Goal: Task Accomplishment & Management: Manage account settings

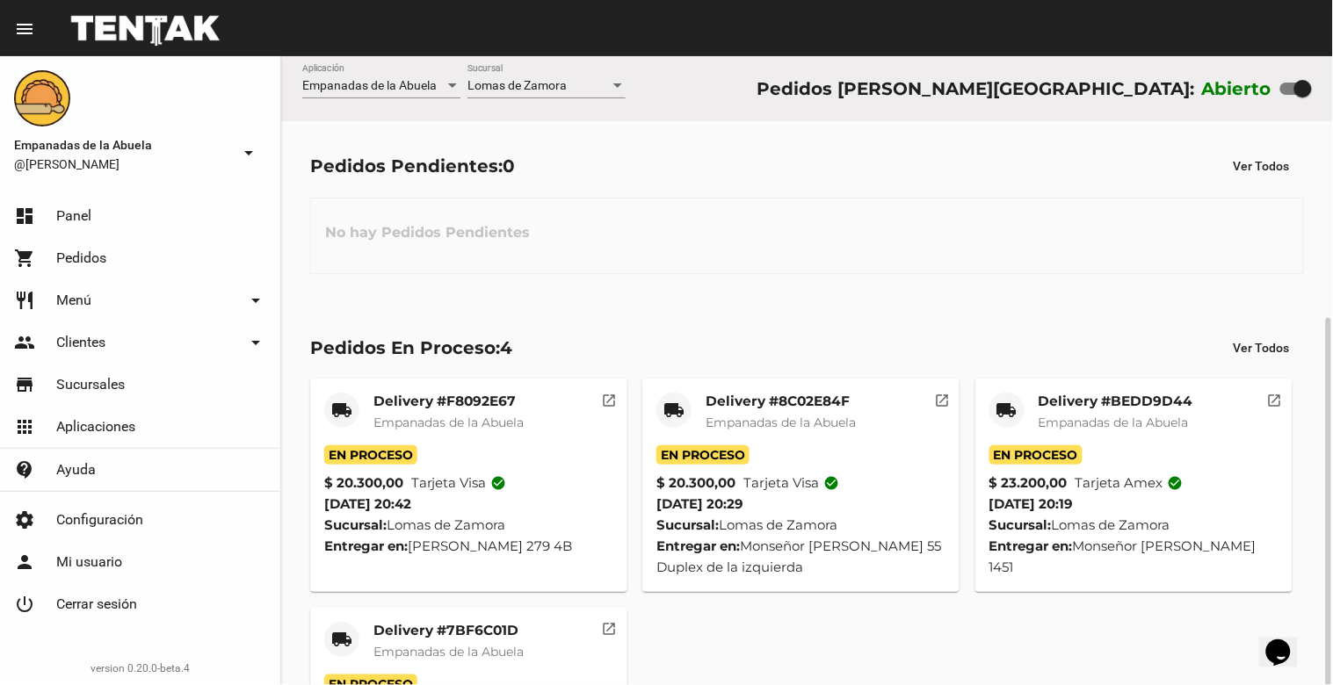
scroll to position [144, 0]
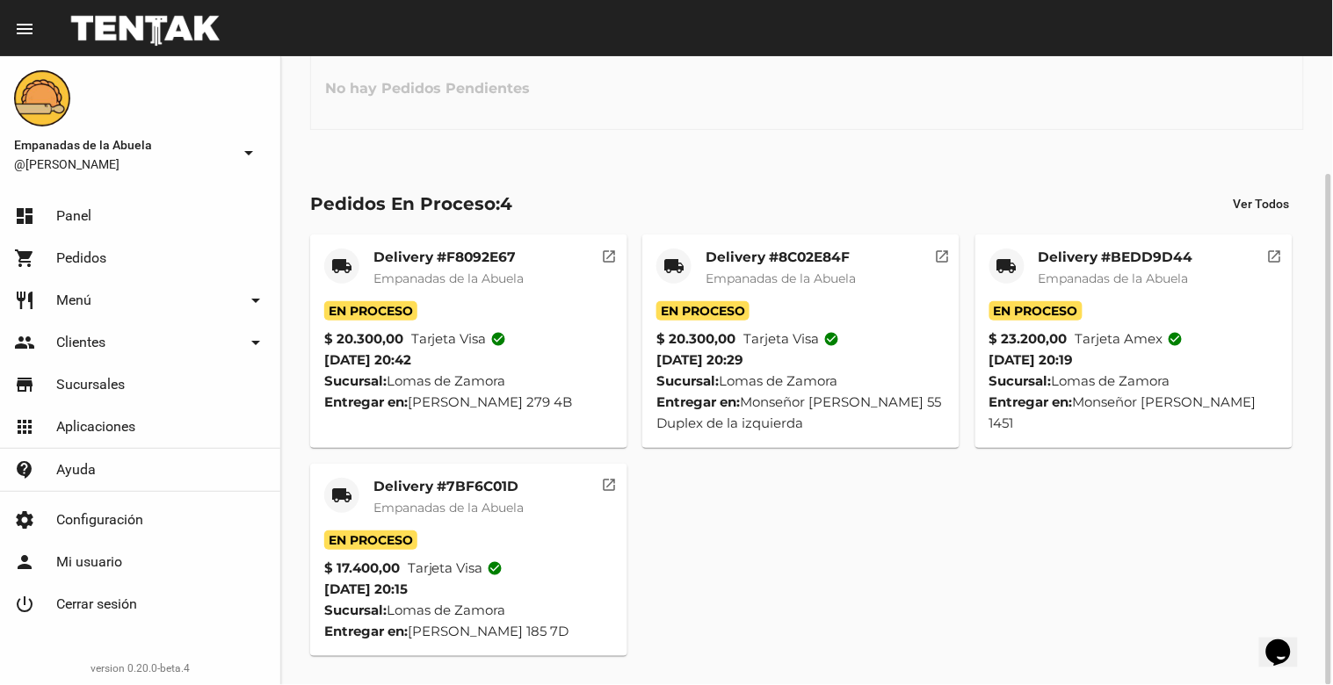
click at [413, 485] on mat-card-title "Delivery #7BF6C01D" at bounding box center [448, 487] width 150 height 18
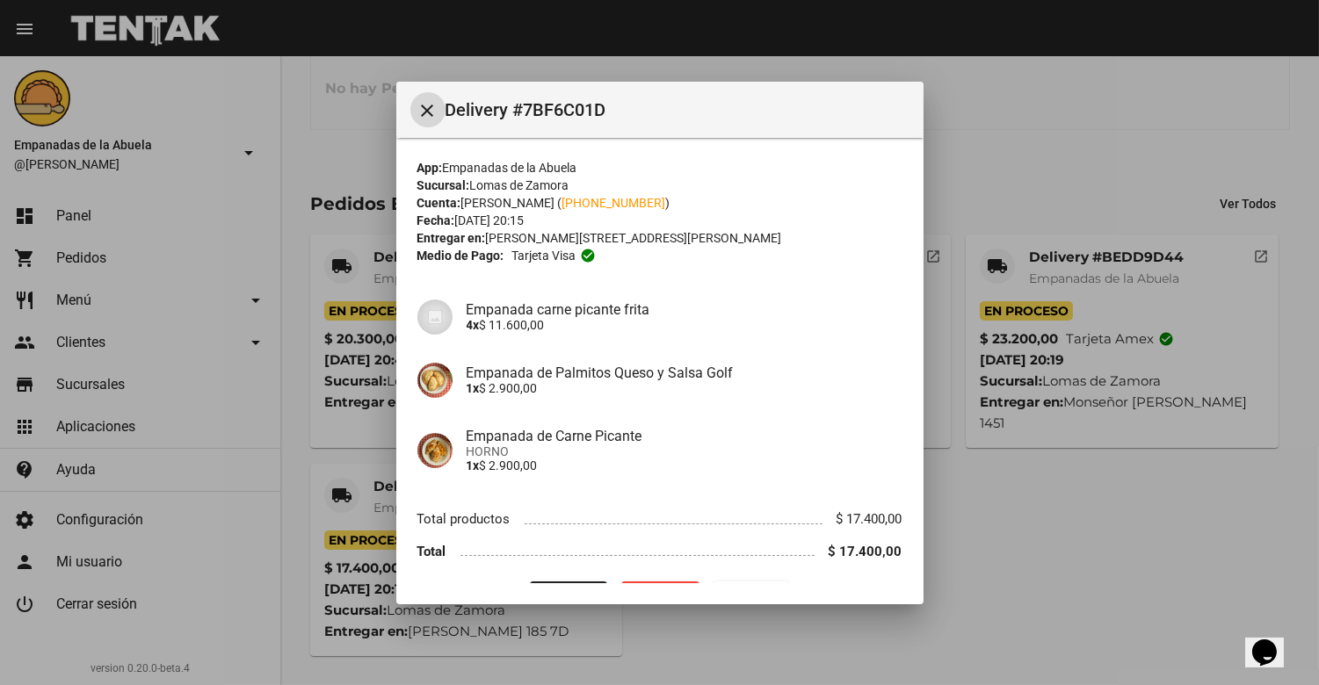
scroll to position [45, 0]
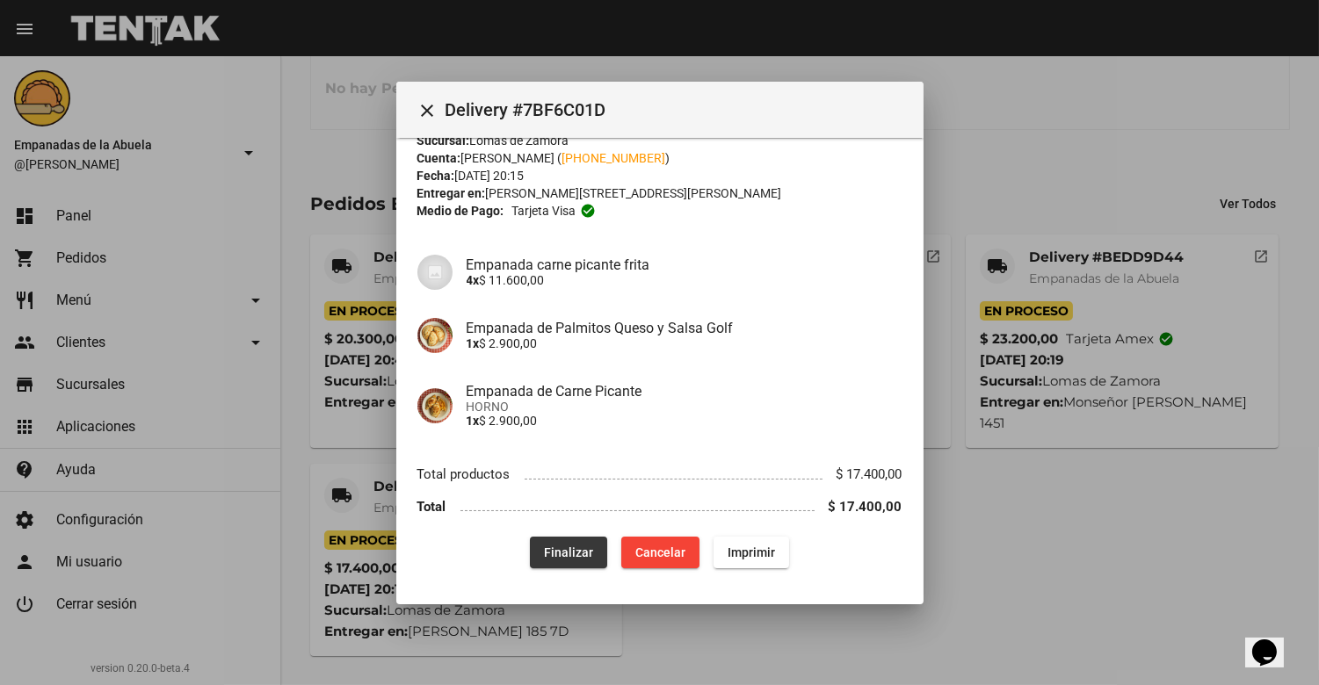
click at [575, 554] on span "Finalizar" at bounding box center [568, 553] width 49 height 14
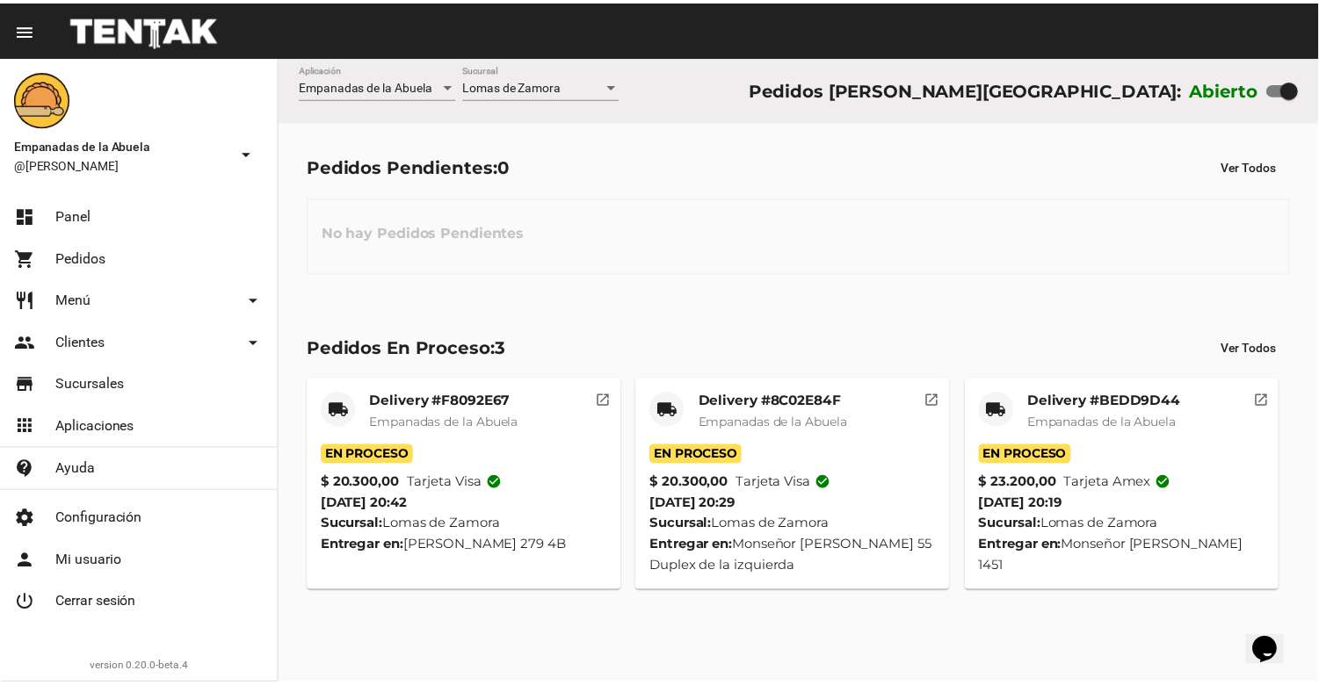
scroll to position [0, 0]
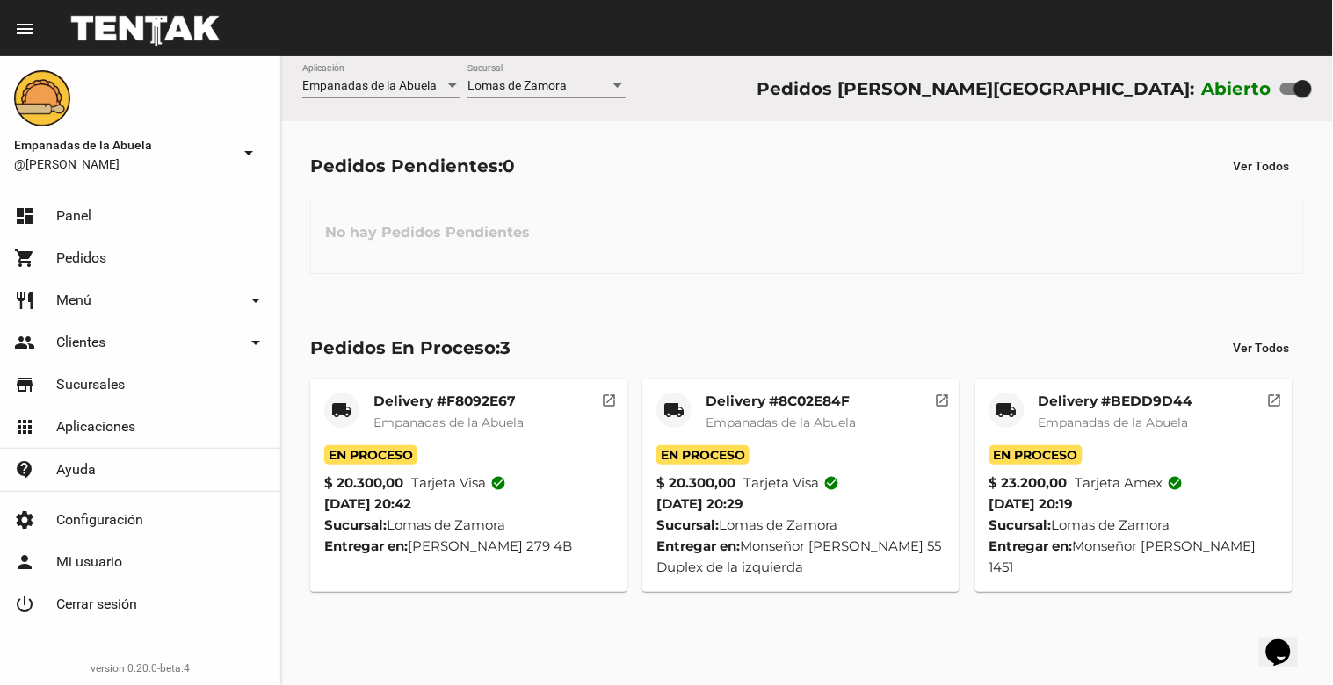
click at [1102, 399] on mat-card-title "Delivery #BEDD9D44" at bounding box center [1115, 402] width 155 height 18
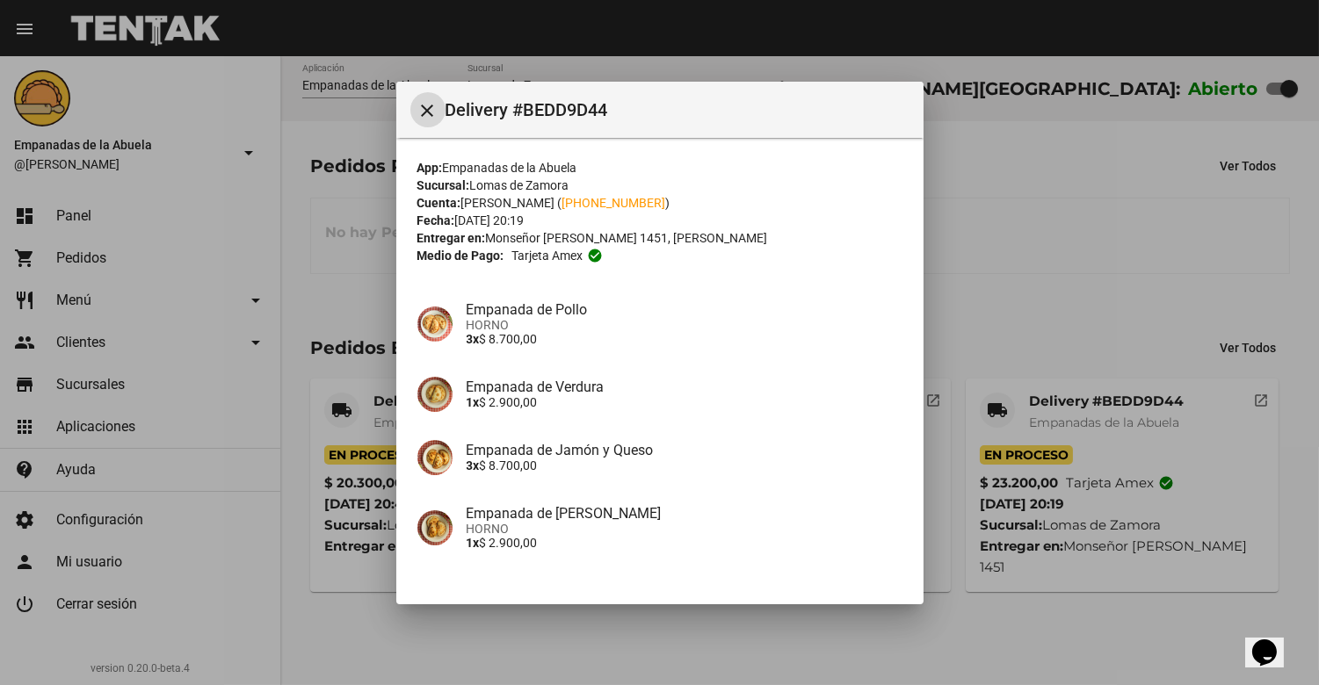
scroll to position [121, 0]
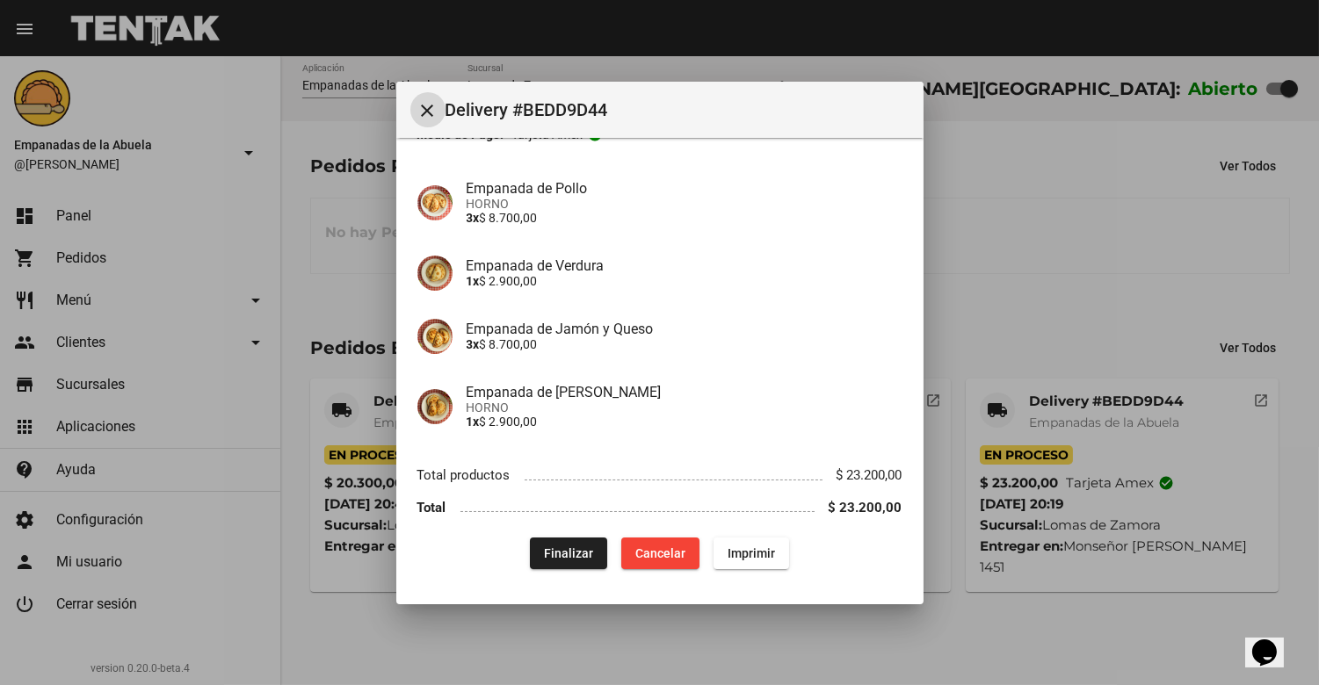
click at [545, 546] on span "Finalizar" at bounding box center [568, 553] width 49 height 14
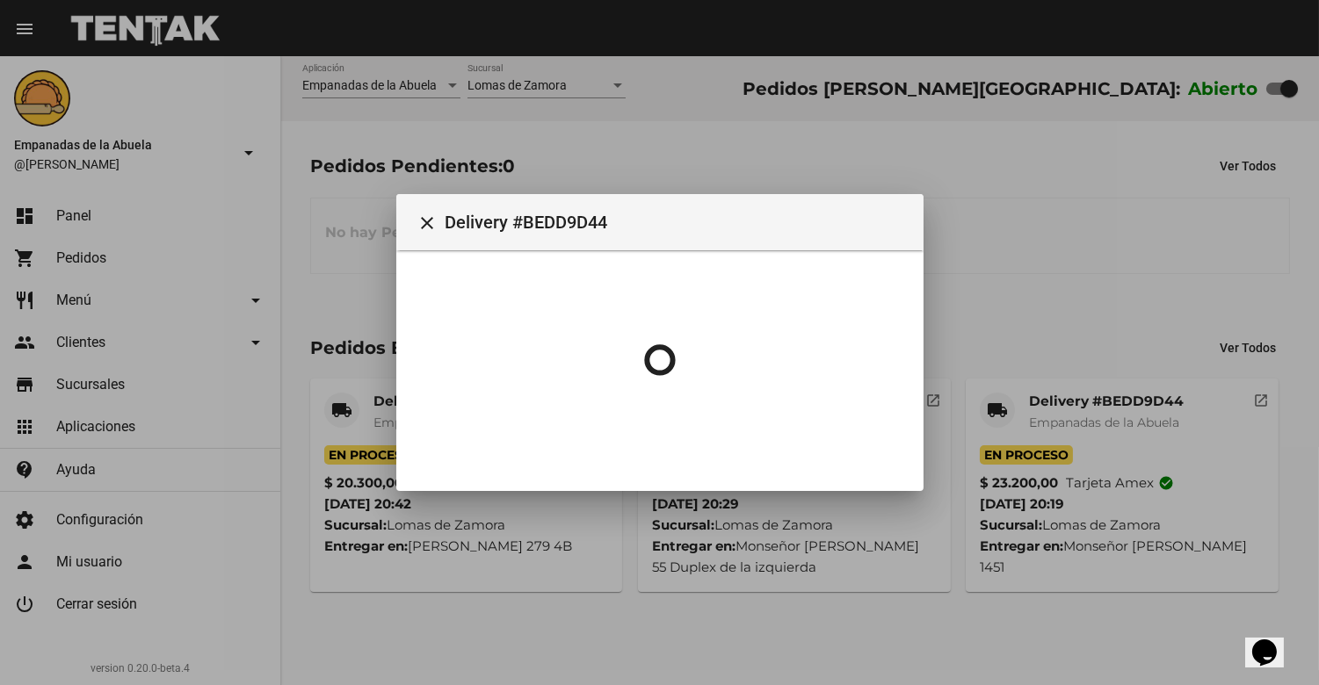
scroll to position [0, 0]
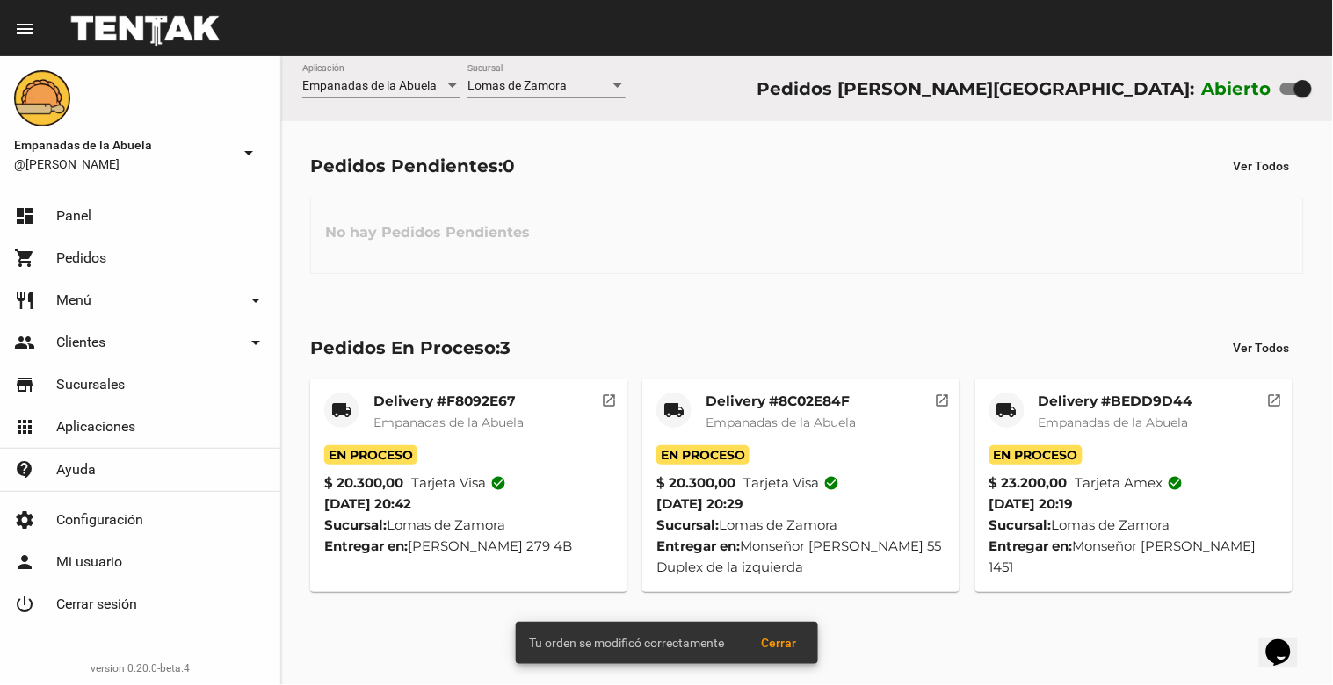
click at [803, 399] on mat-card-title "Delivery #8C02E84F" at bounding box center [780, 402] width 150 height 18
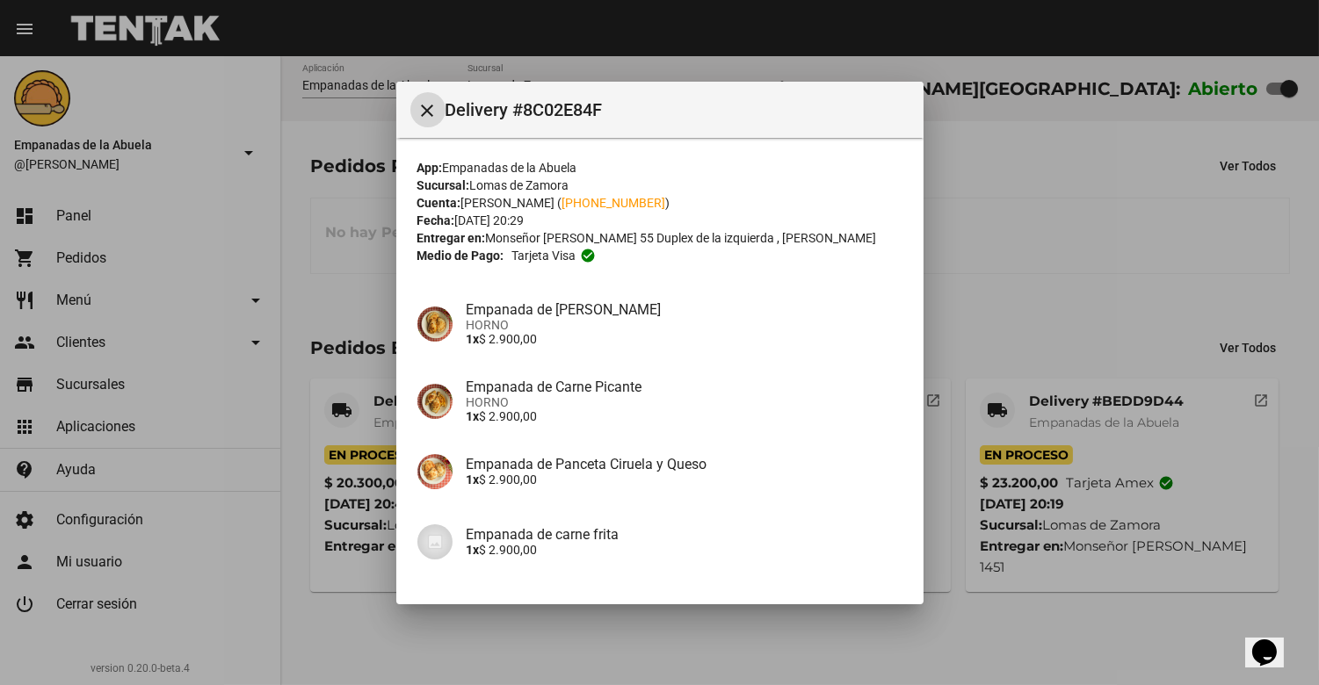
scroll to position [326, 0]
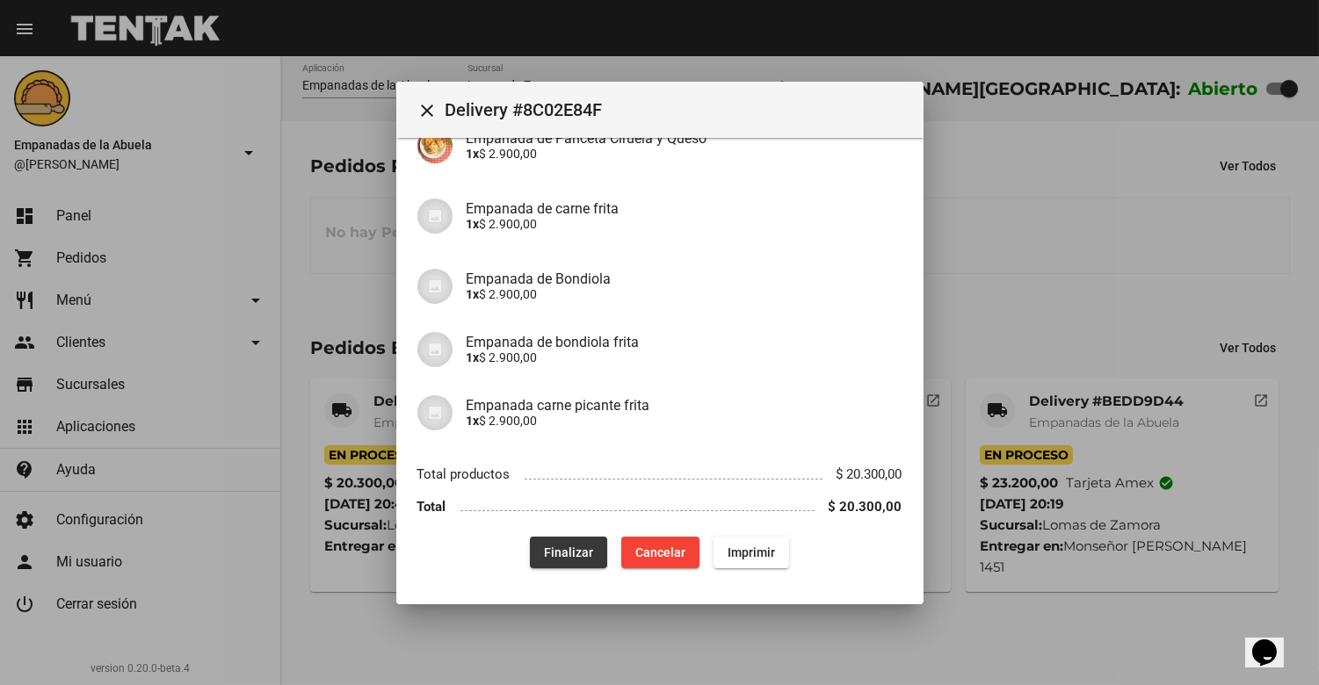
click at [552, 553] on span "Finalizar" at bounding box center [568, 553] width 49 height 14
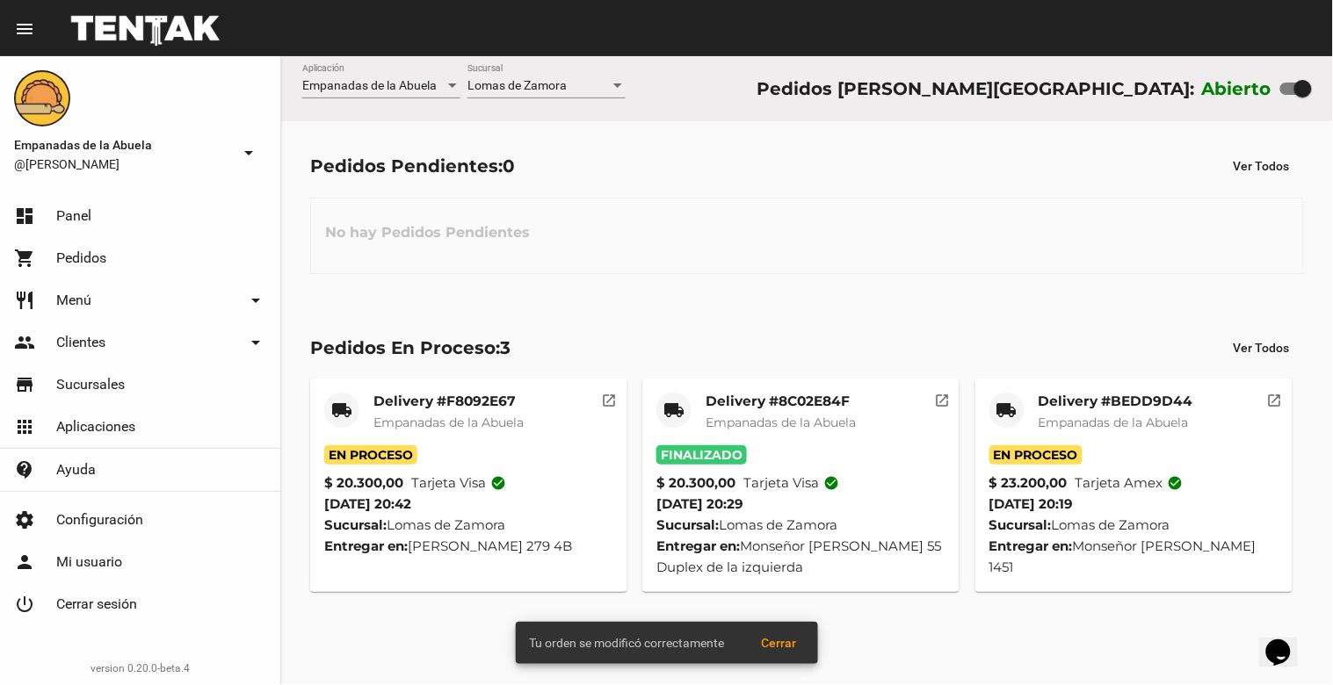
click at [1118, 405] on mat-card-title "Delivery #BEDD9D44" at bounding box center [1115, 402] width 155 height 18
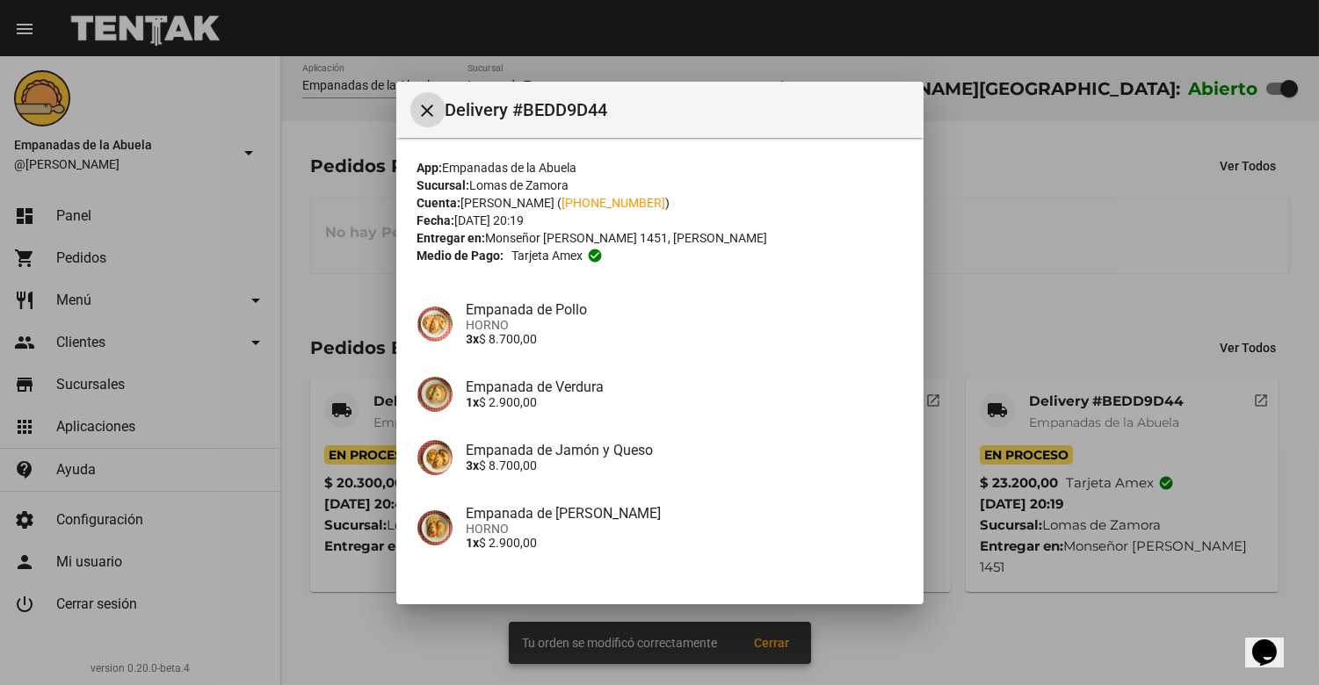
scroll to position [121, 0]
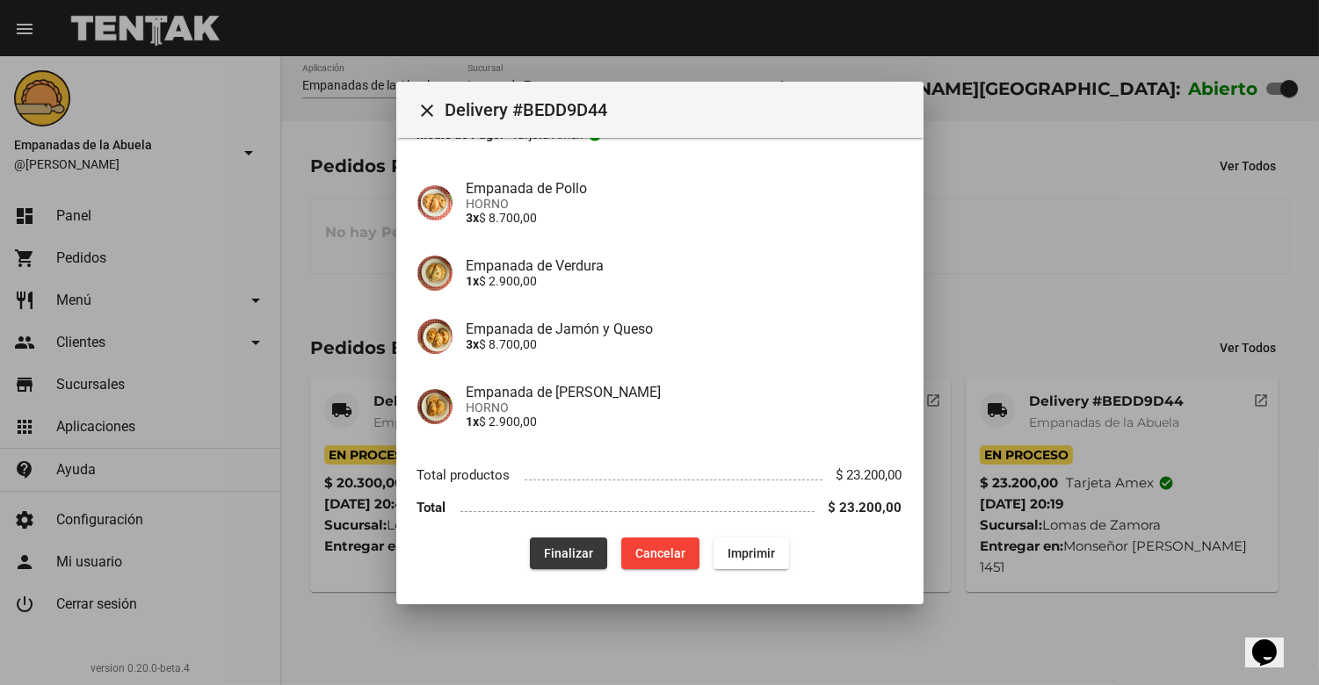
click at [562, 546] on span "Finalizar" at bounding box center [568, 553] width 49 height 14
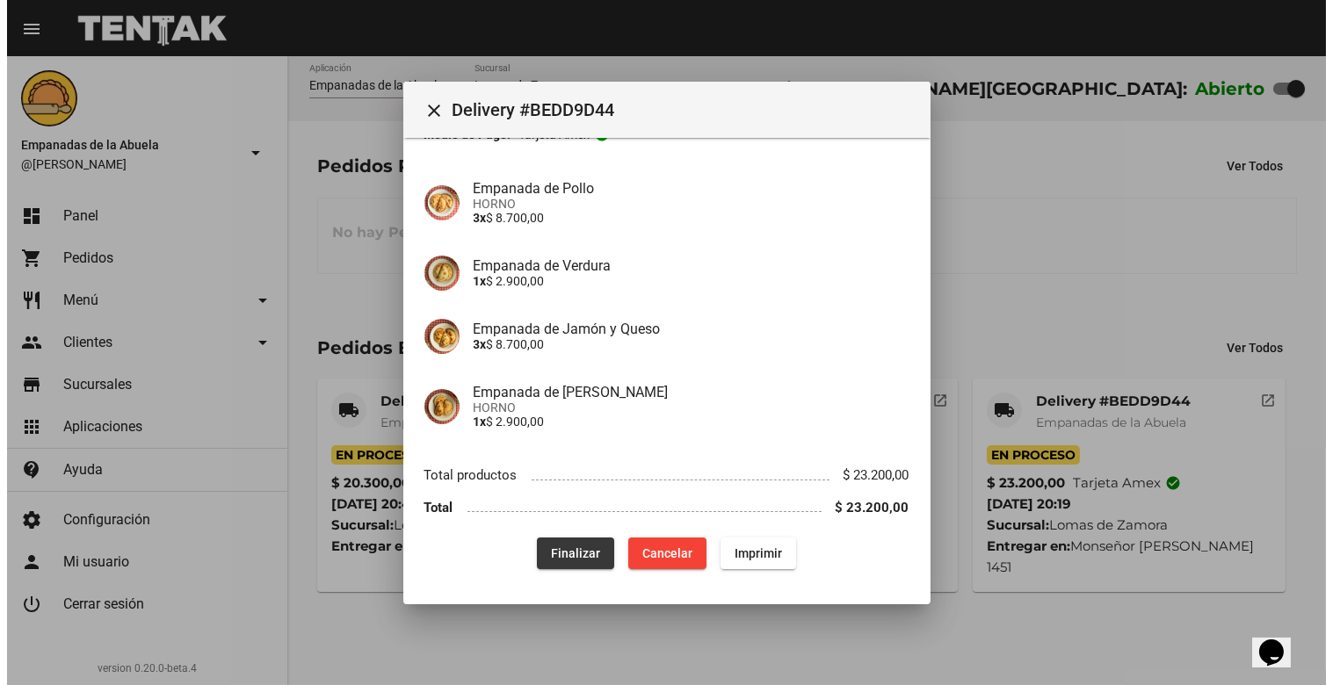
scroll to position [0, 0]
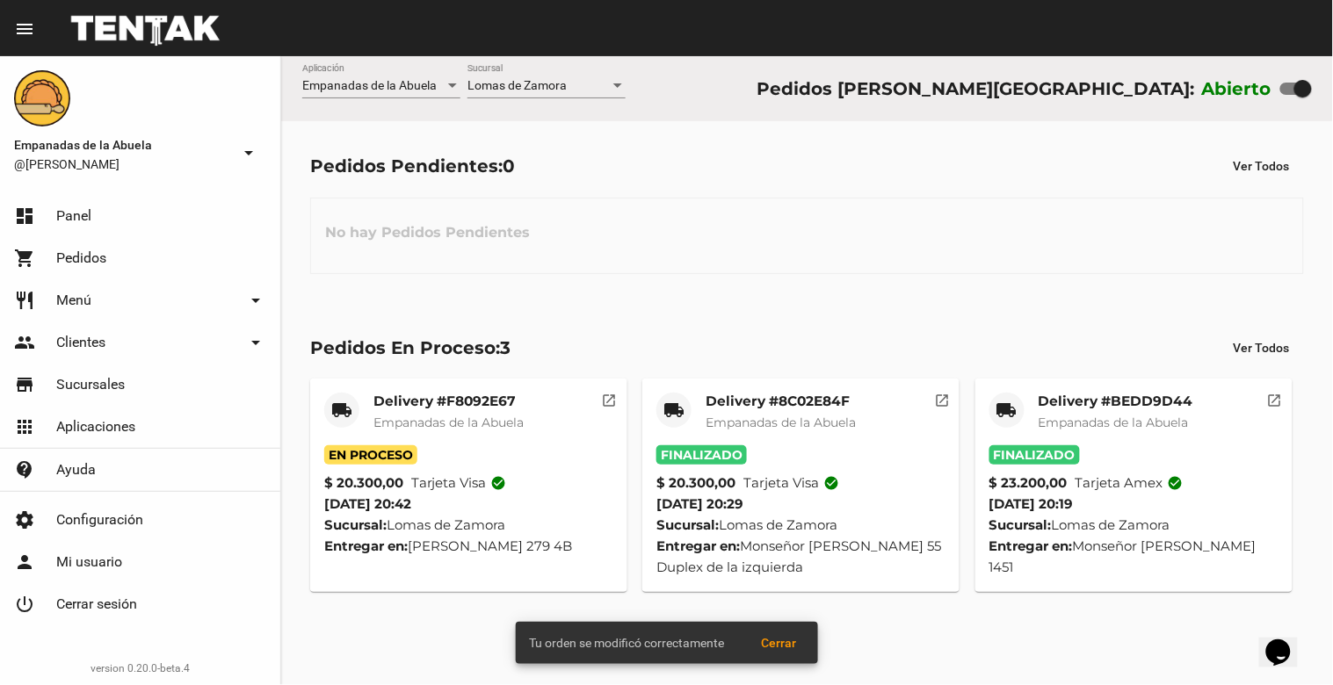
click at [486, 423] on span "Empanadas de la Abuela" at bounding box center [448, 423] width 150 height 16
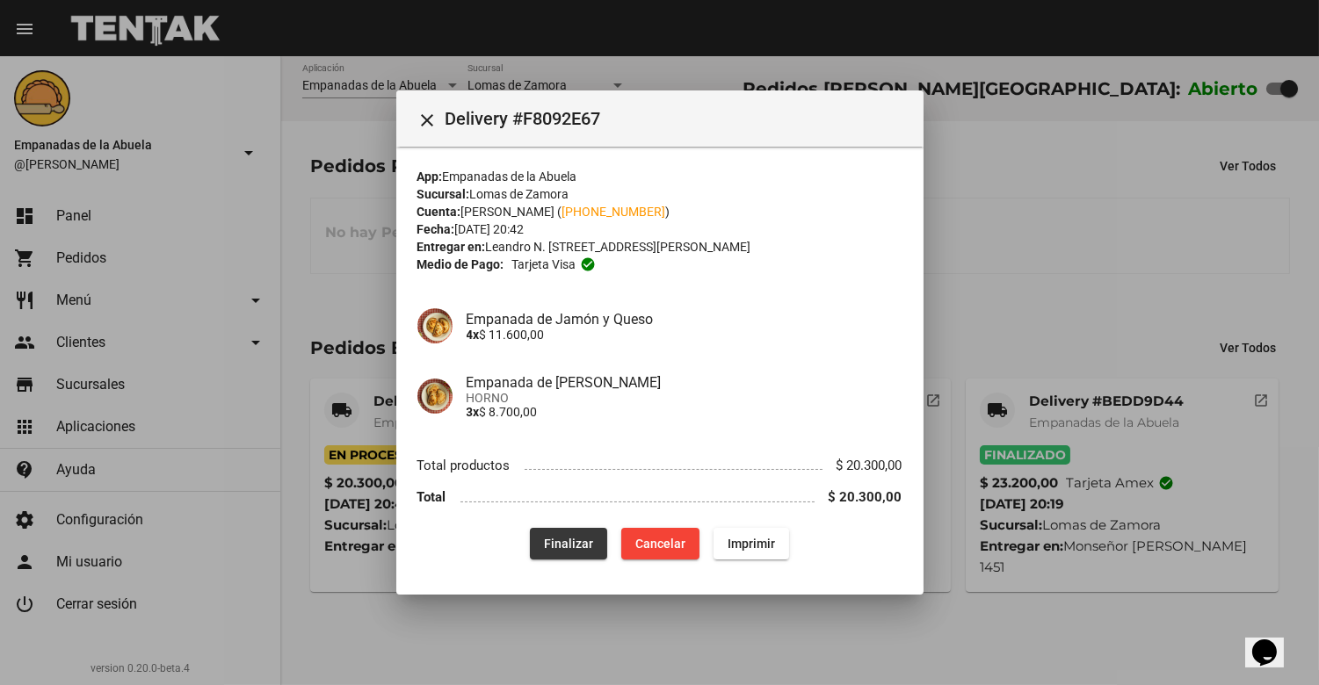
click at [560, 540] on span "Finalizar" at bounding box center [568, 544] width 49 height 14
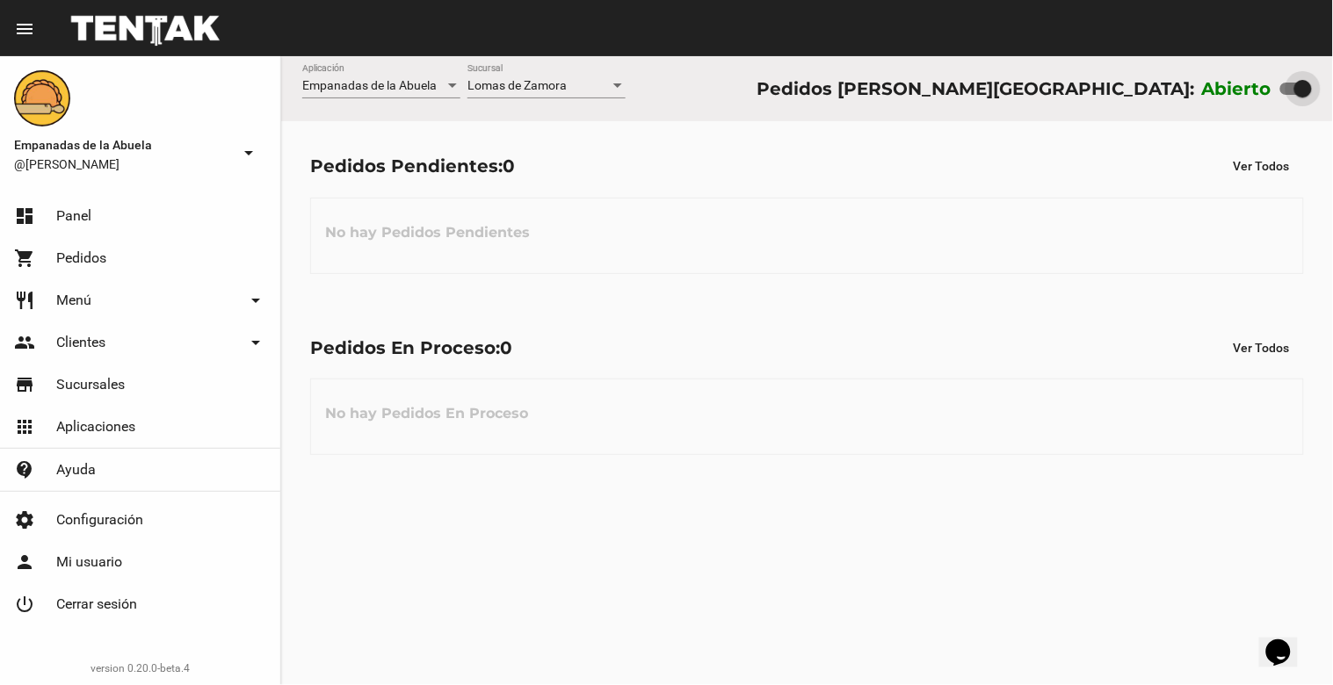
click at [1297, 98] on div at bounding box center [1303, 89] width 18 height 18
click at [1289, 96] on input "checkbox" at bounding box center [1288, 95] width 1 height 1
checkbox input "false"
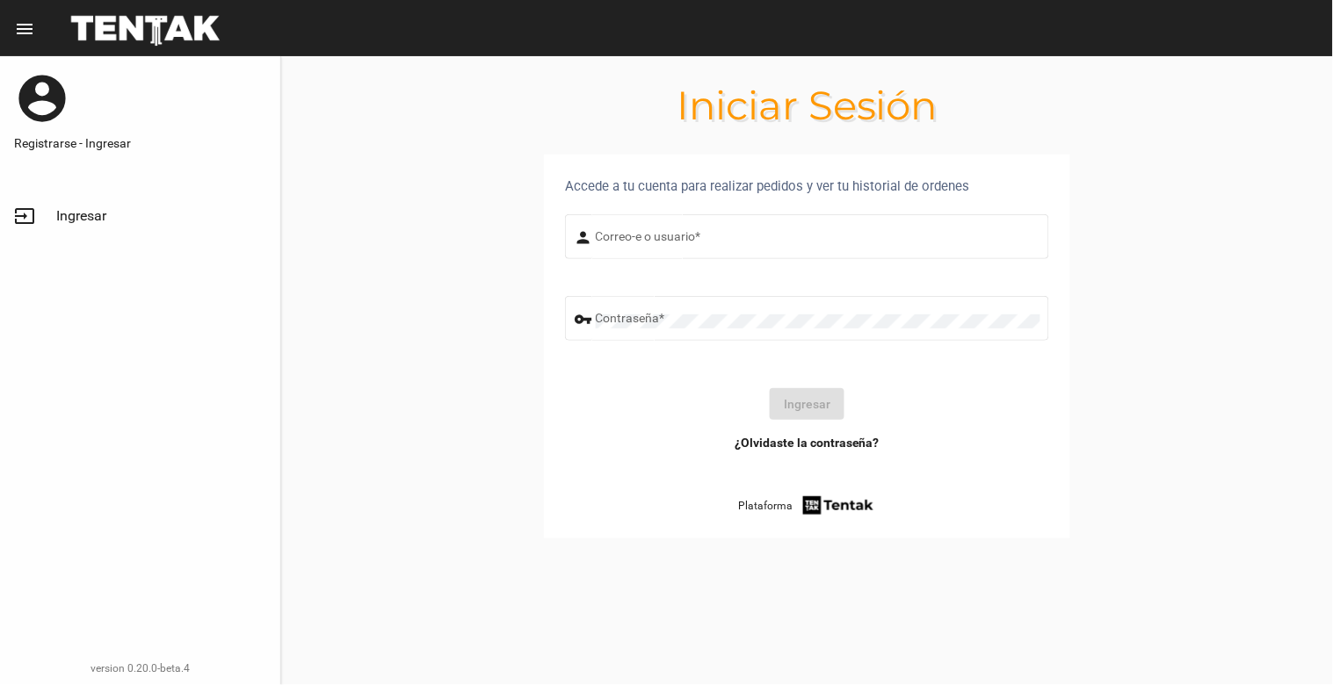
type input "[EMAIL_ADDRESS][DOMAIN_NAME]"
